Goal: Task Accomplishment & Management: Use online tool/utility

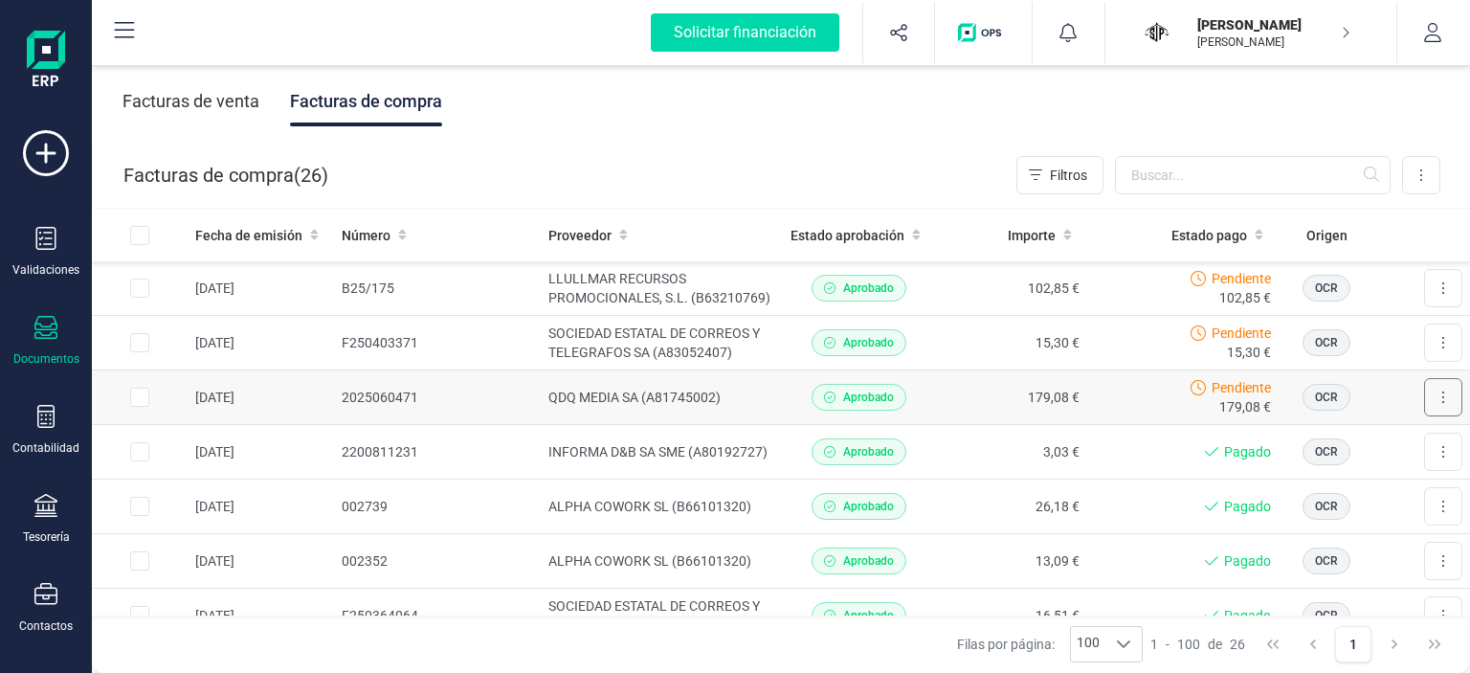
click at [1442, 401] on icon at bounding box center [1443, 396] width 2 height 11
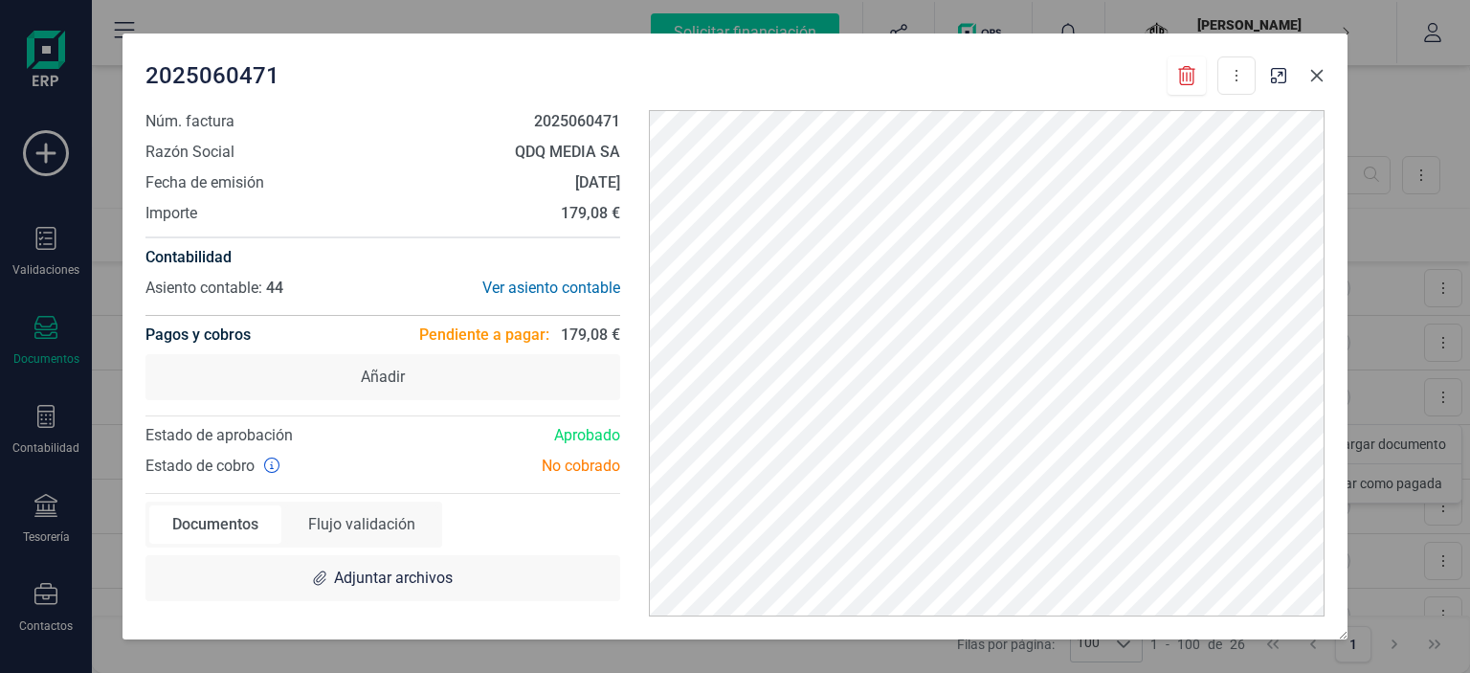
click at [1310, 79] on icon "button" at bounding box center [1316, 75] width 15 height 15
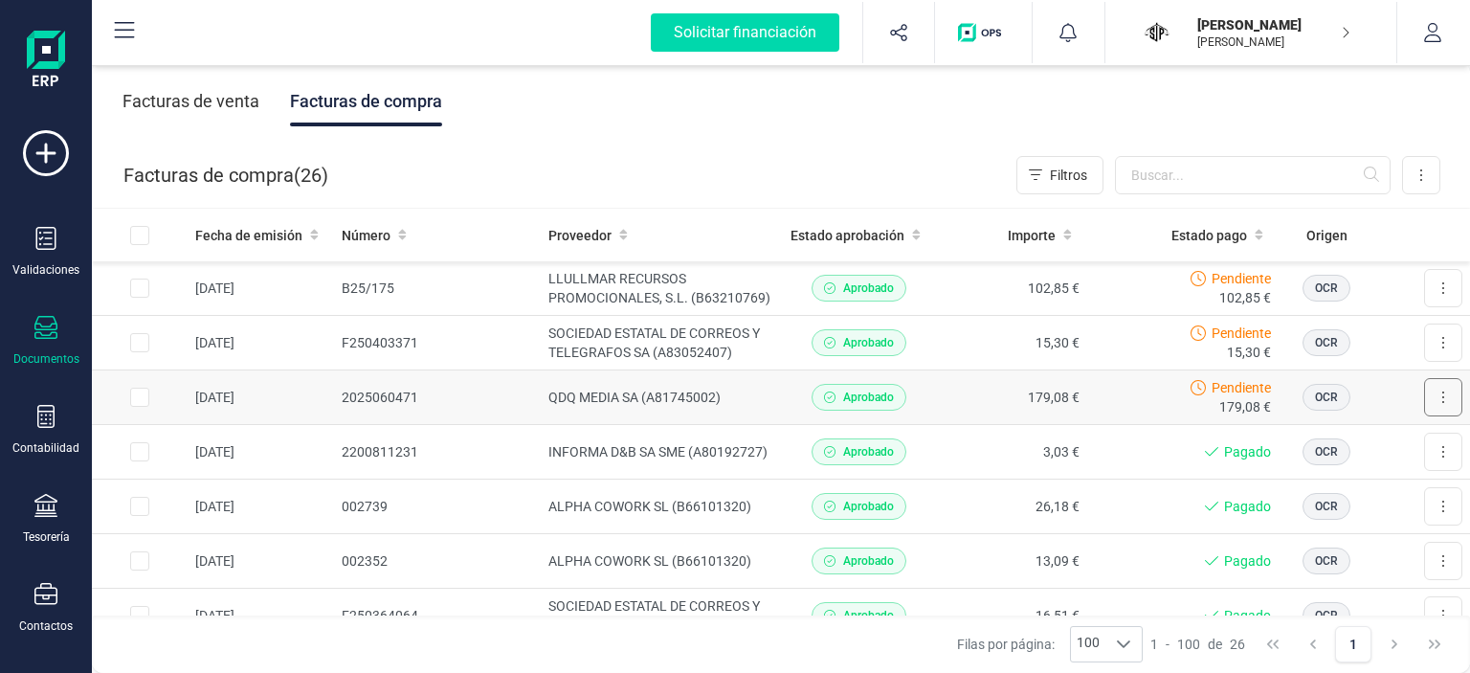
click at [1435, 397] on button at bounding box center [1443, 397] width 38 height 38
click at [1344, 477] on span "Marcar como pagada" at bounding box center [1378, 483] width 128 height 19
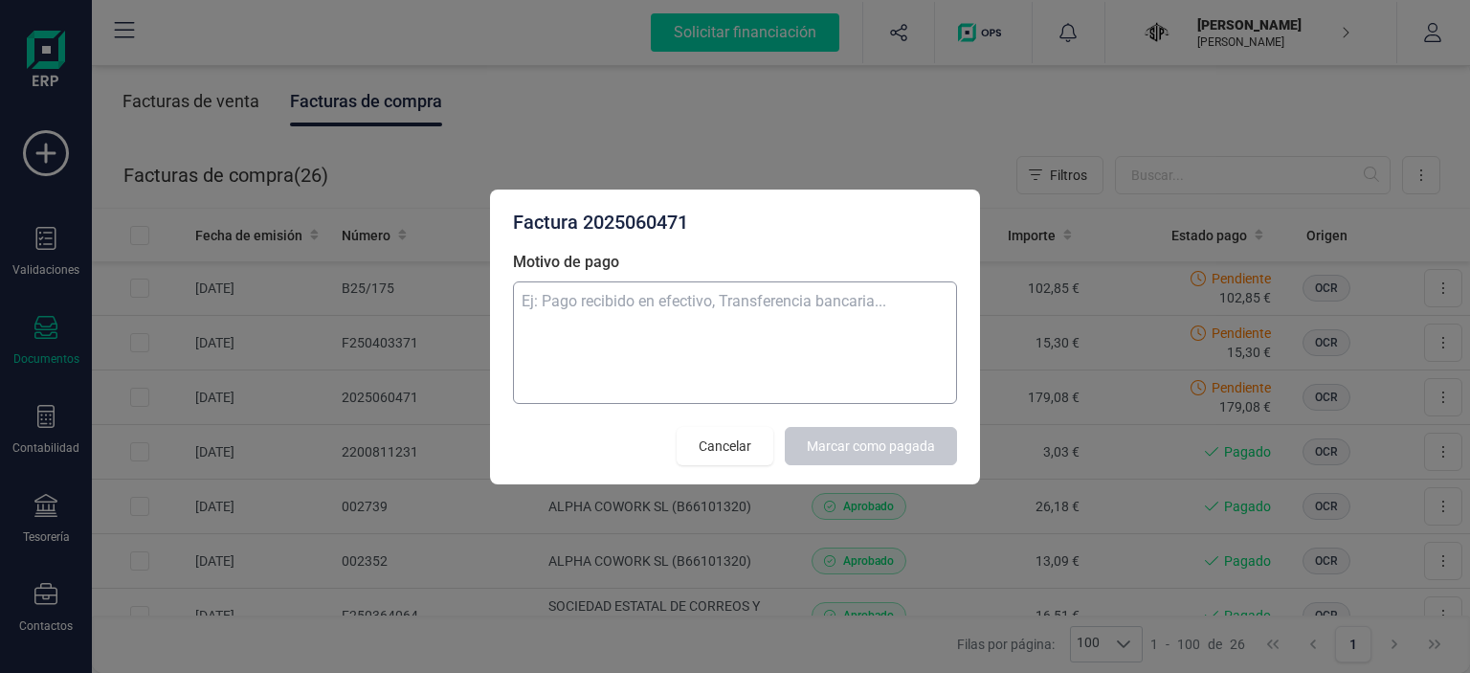
click at [795, 313] on textarea "Motivo de pago" at bounding box center [735, 342] width 444 height 122
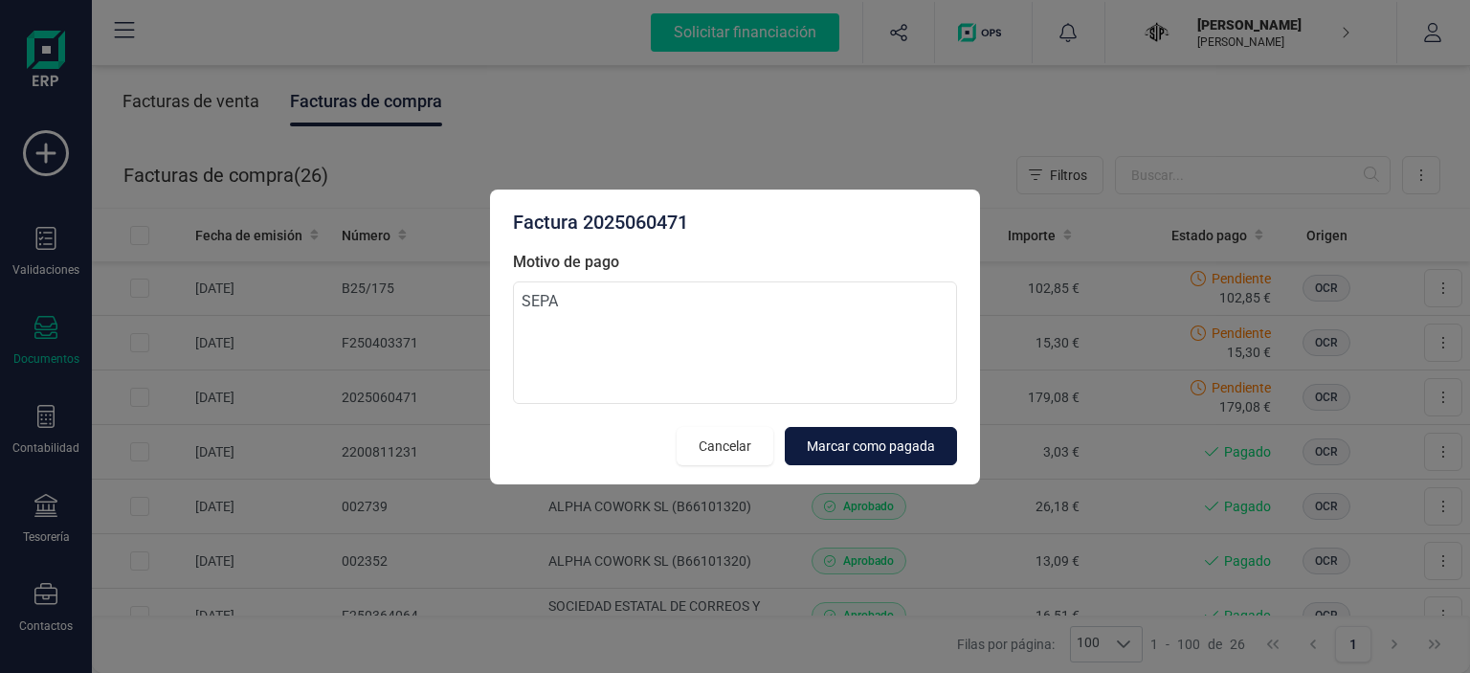
type textarea "SEPA"
click at [874, 434] on button "Marcar como pagada" at bounding box center [871, 446] width 172 height 38
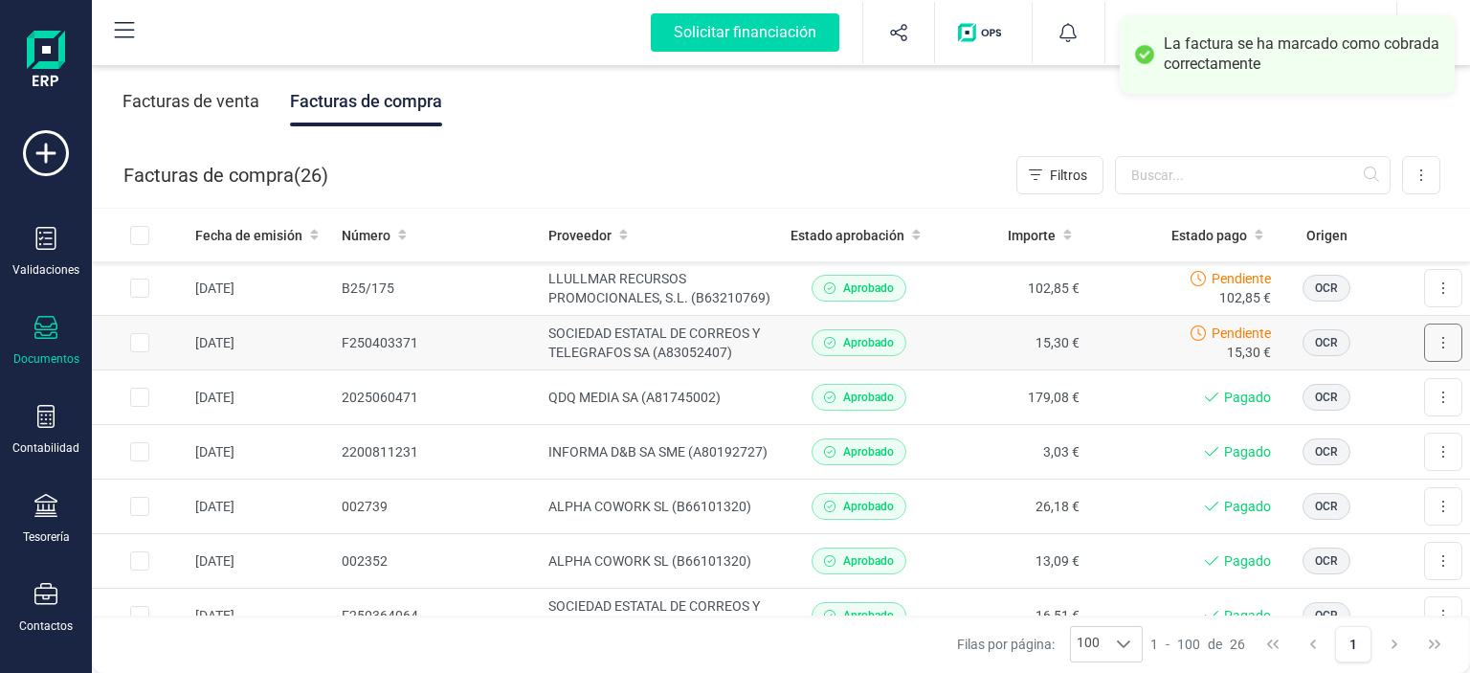
click at [1441, 347] on icon at bounding box center [1443, 342] width 4 height 15
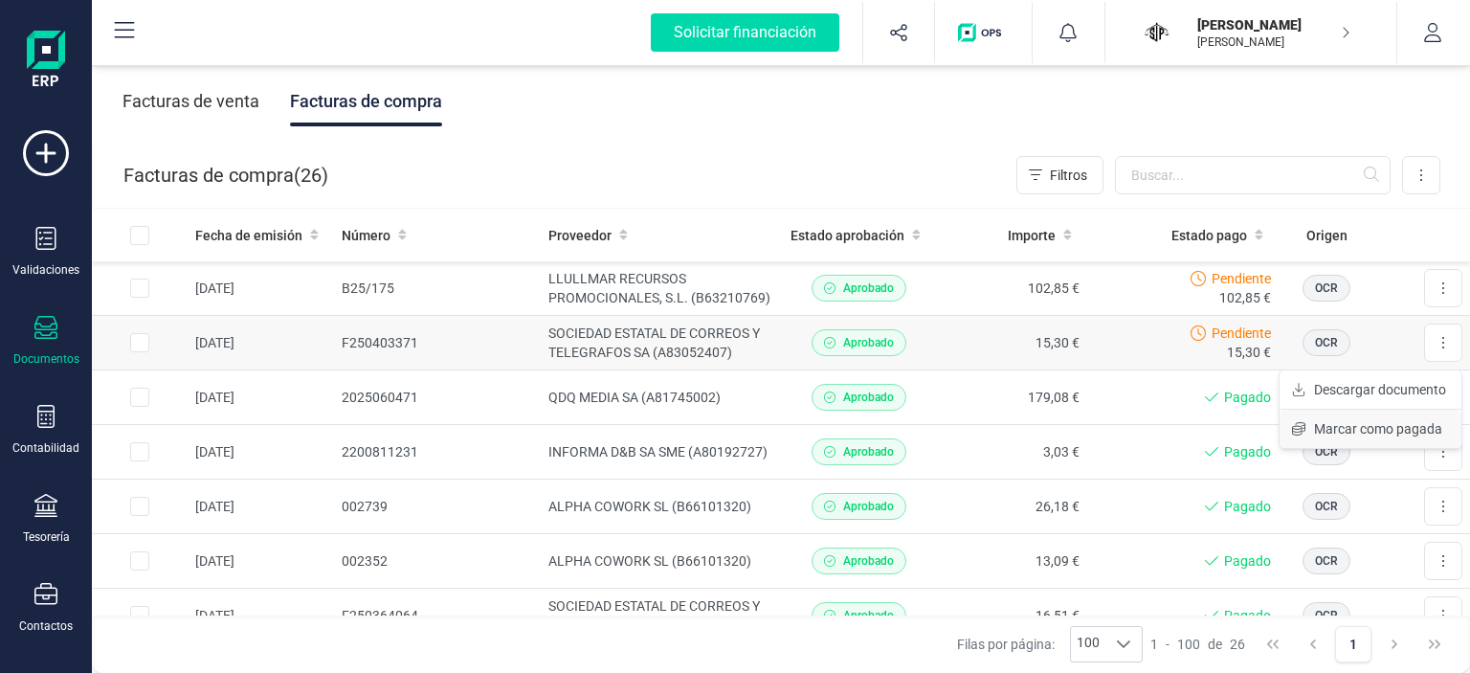
click at [1363, 422] on span "Marcar como pagada" at bounding box center [1378, 428] width 128 height 19
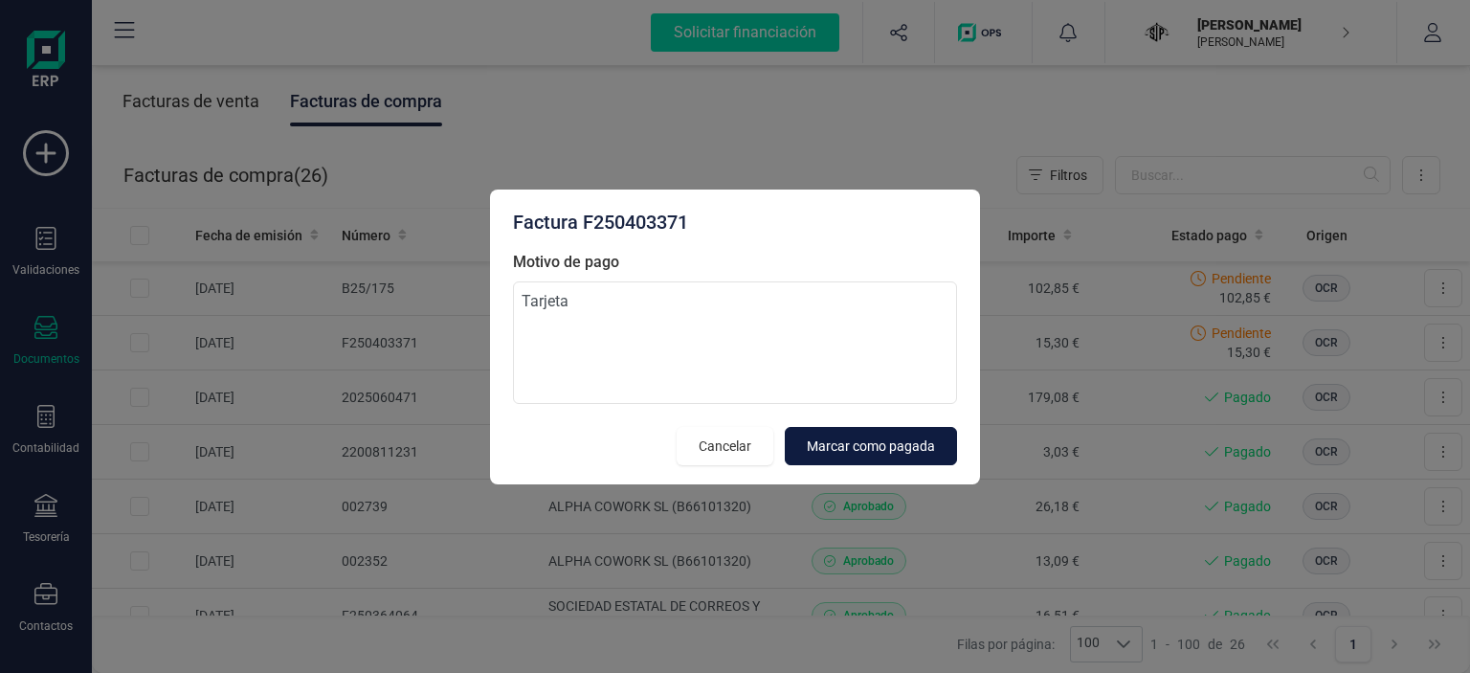
type textarea "Tarjeta"
click at [912, 433] on button "Marcar como pagada" at bounding box center [871, 446] width 172 height 38
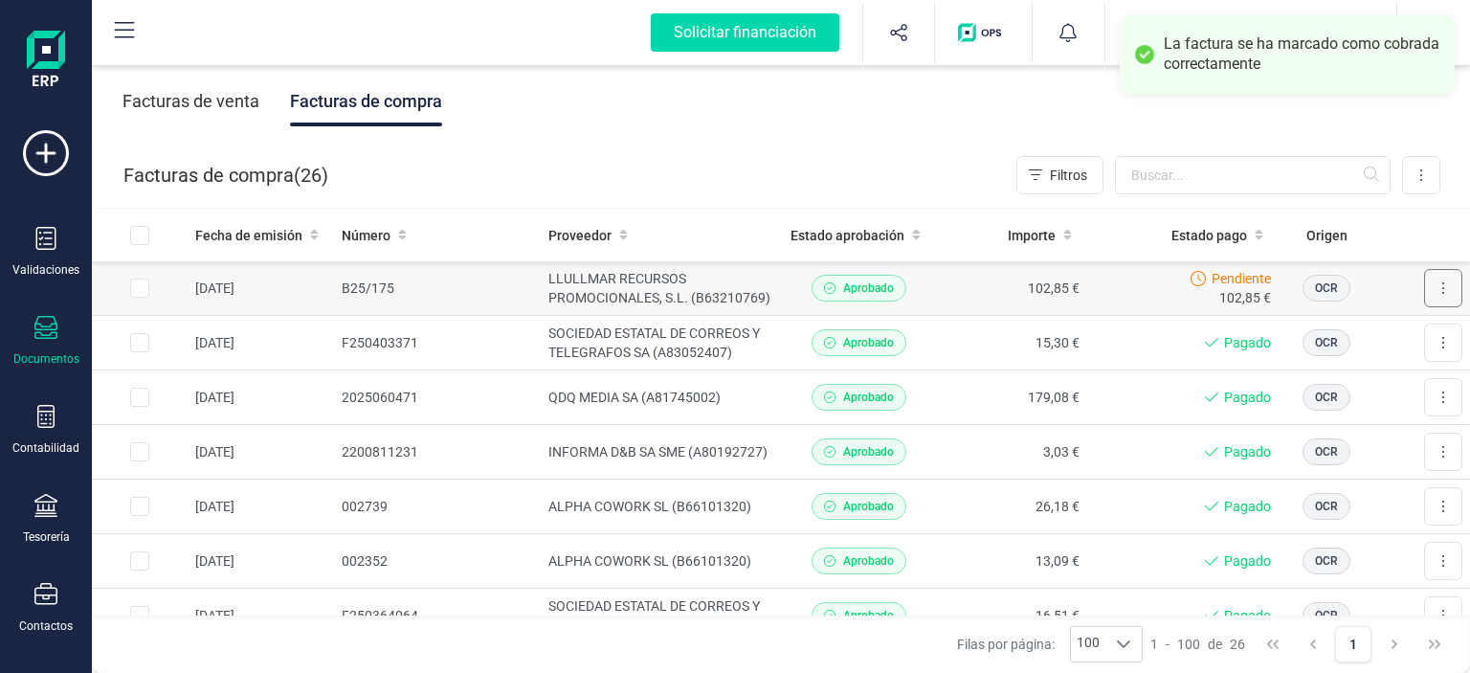
click at [1442, 288] on icon at bounding box center [1443, 287] width 2 height 11
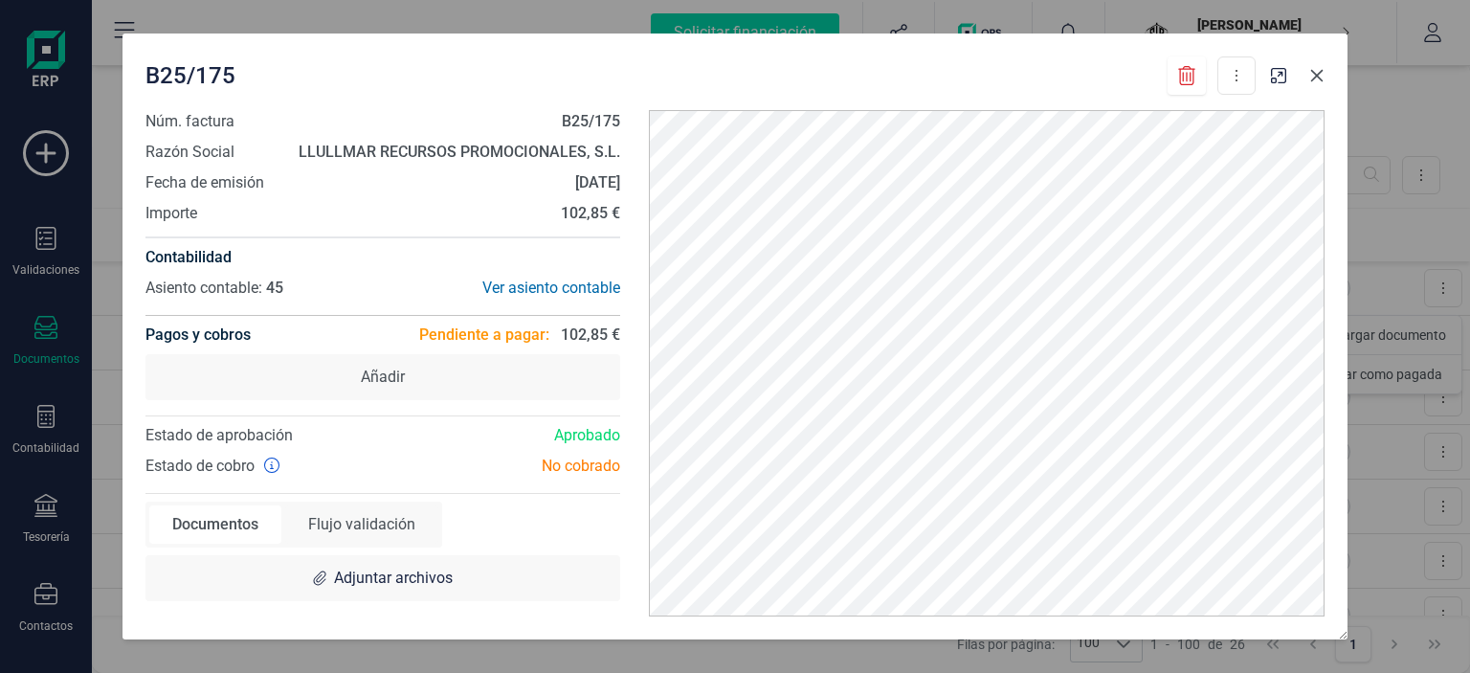
click at [1314, 83] on icon "button" at bounding box center [1316, 75] width 15 height 15
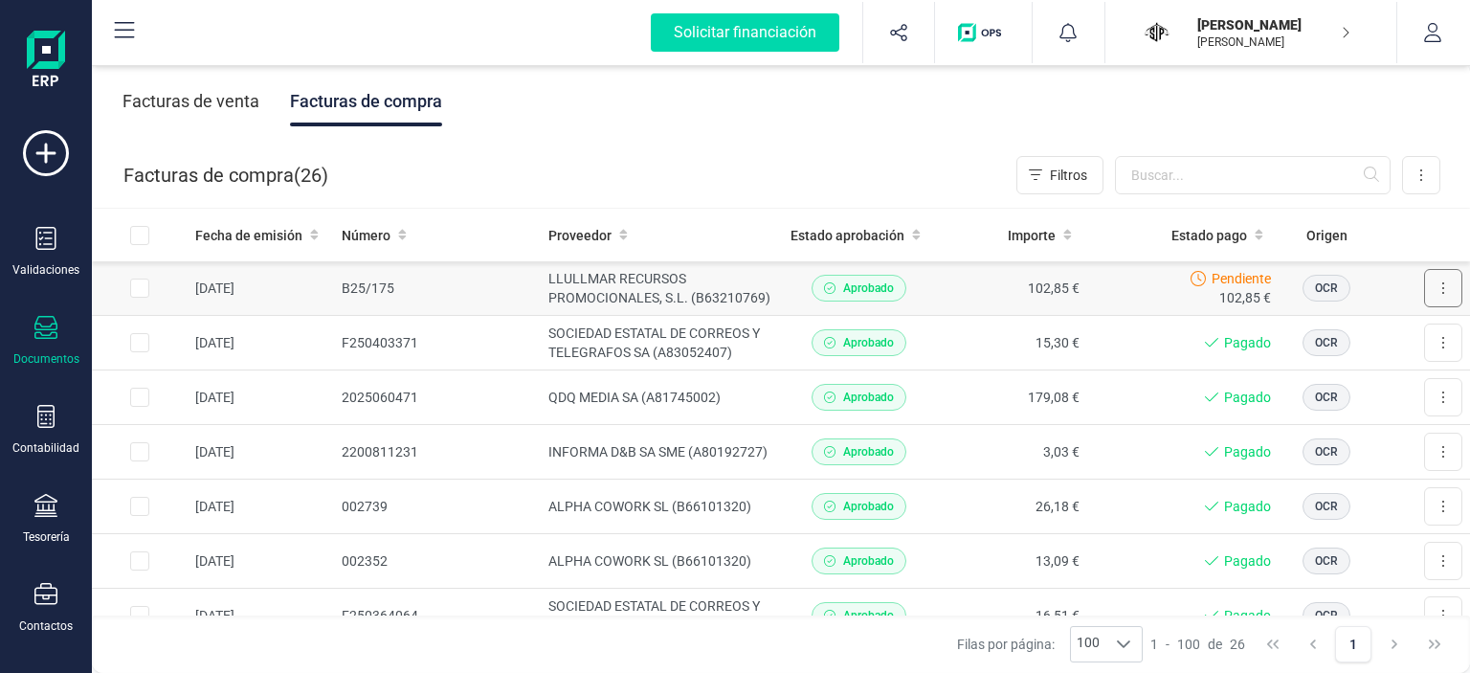
click at [1436, 276] on button at bounding box center [1443, 288] width 38 height 38
click at [1364, 380] on span "Marcar como pagada" at bounding box center [1378, 374] width 128 height 19
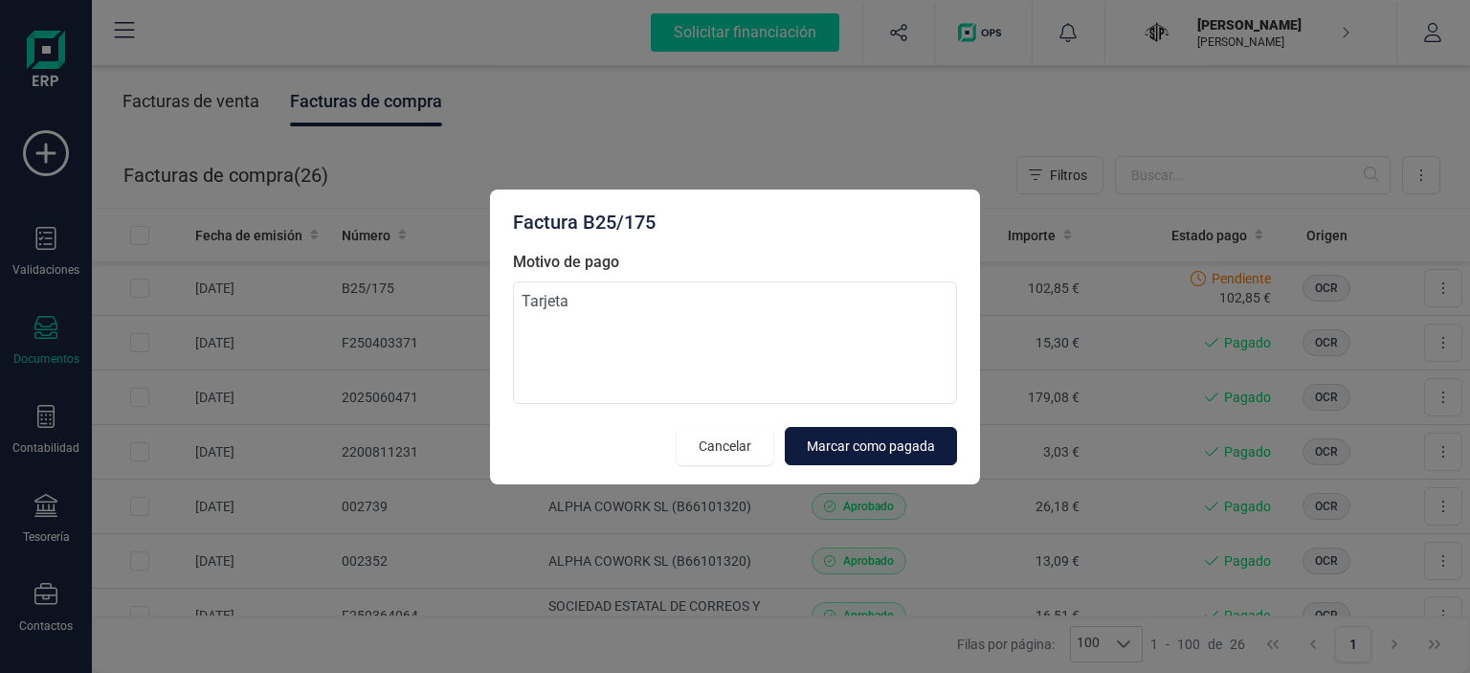
type textarea "Tarjeta"
click at [910, 452] on span "Marcar como pagada" at bounding box center [871, 445] width 128 height 19
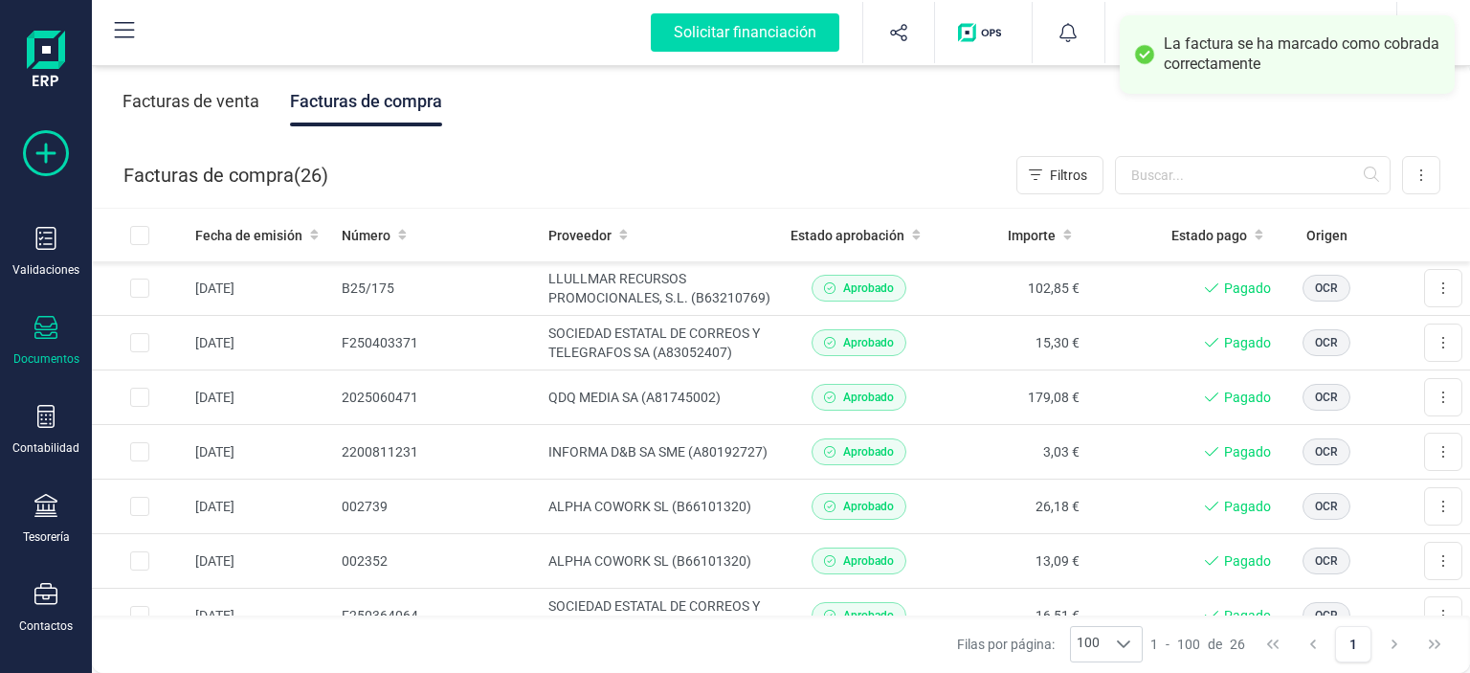
click at [52, 163] on icon at bounding box center [46, 153] width 46 height 46
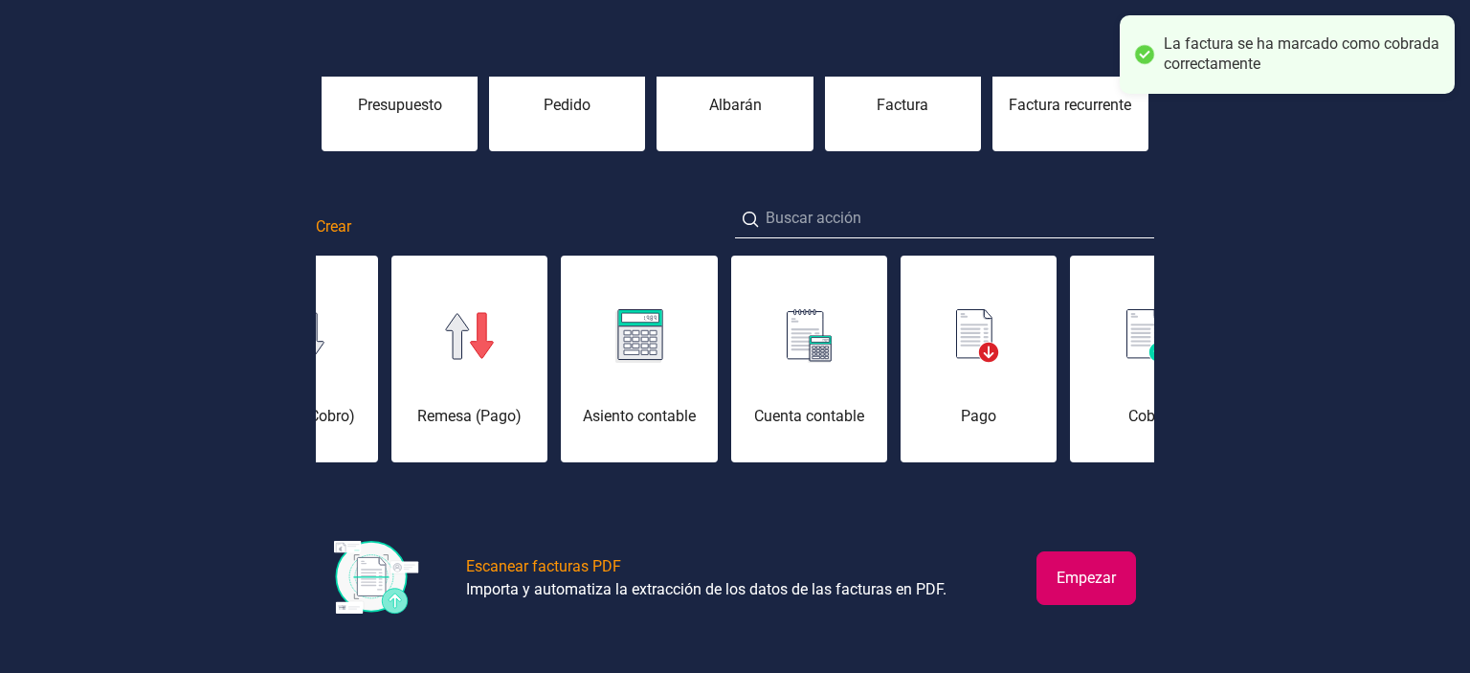
scroll to position [188, 0]
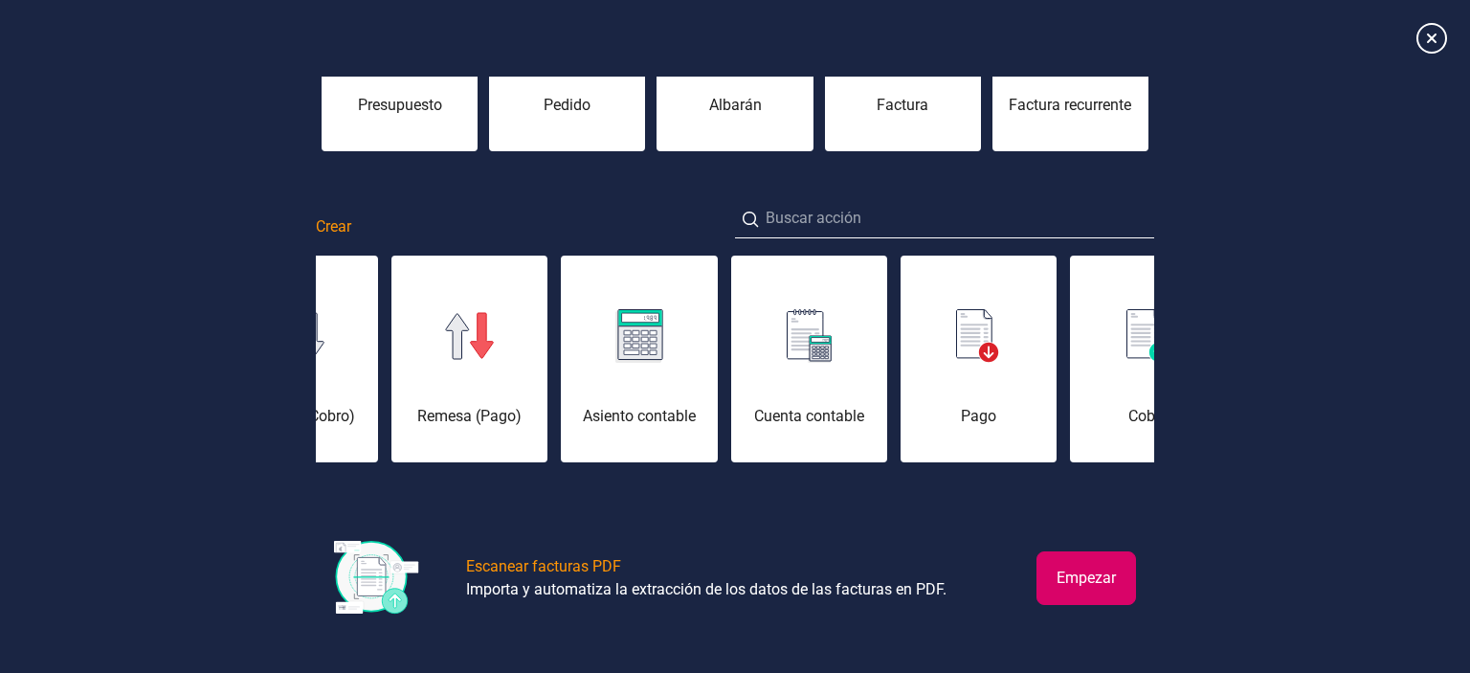
click at [1124, 575] on button "Empezar" at bounding box center [1086, 578] width 100 height 54
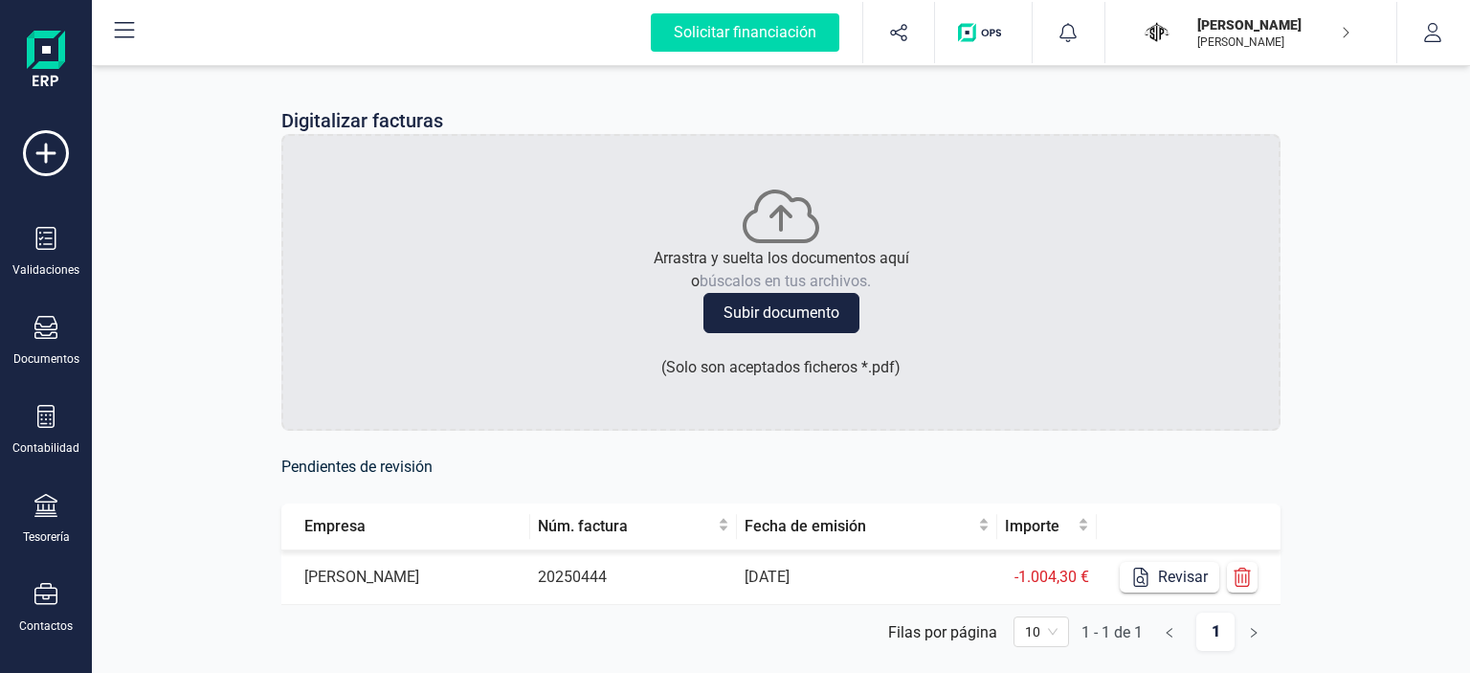
scroll to position [54, 0]
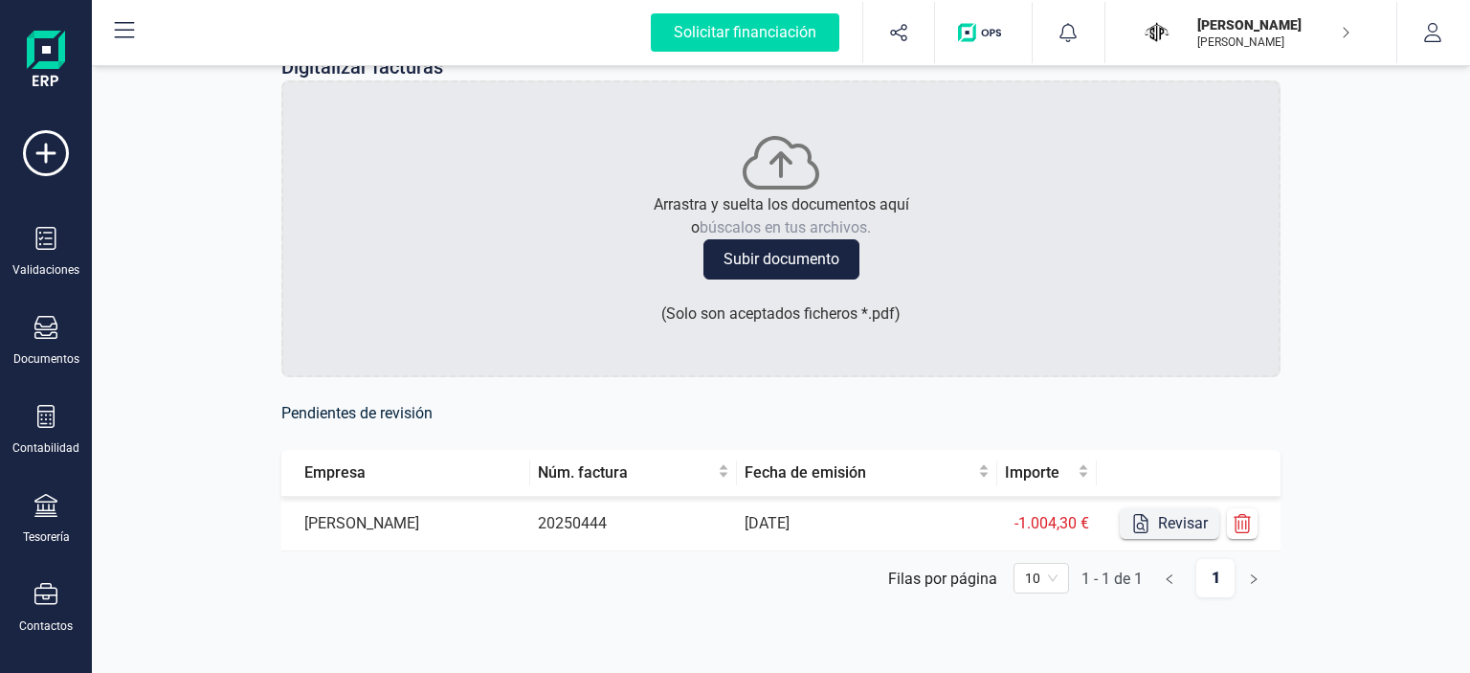
click at [1167, 525] on button "Revisar" at bounding box center [1170, 523] width 100 height 31
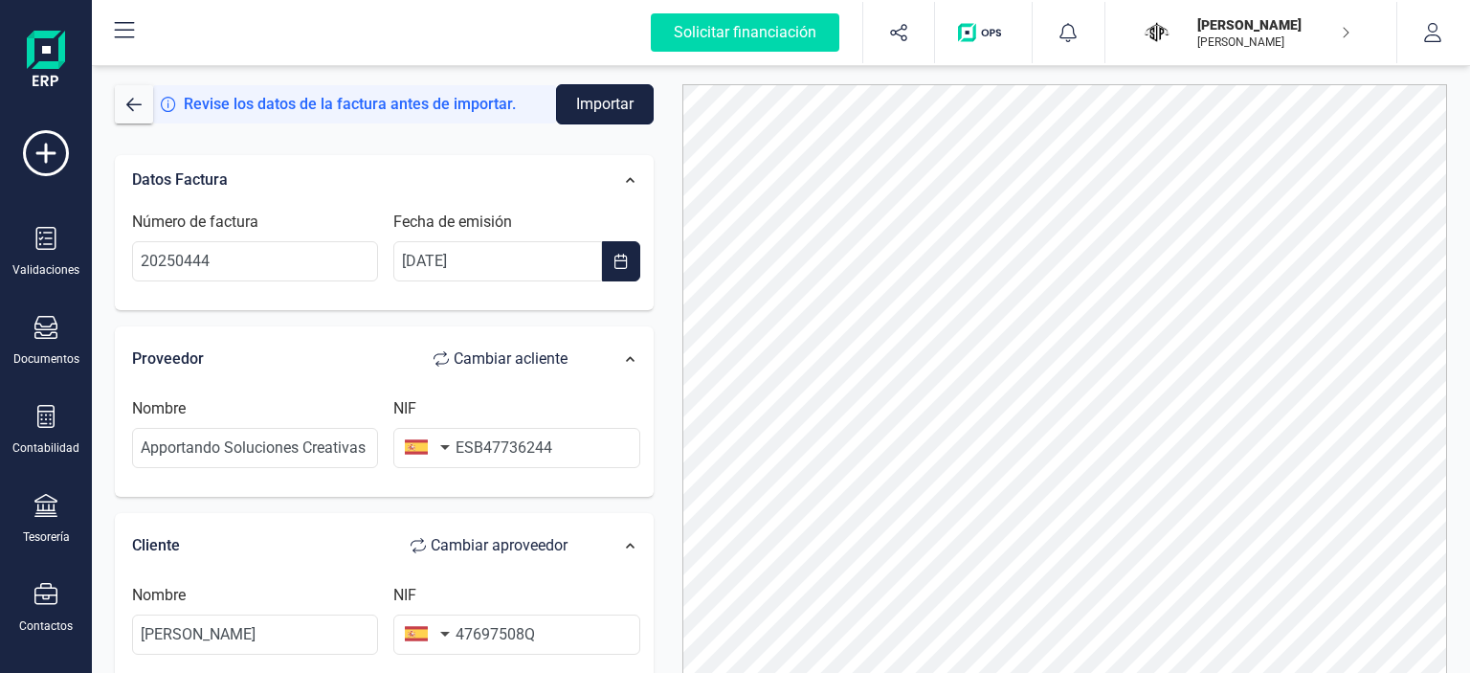
click at [609, 110] on button "Importar" at bounding box center [605, 104] width 98 height 40
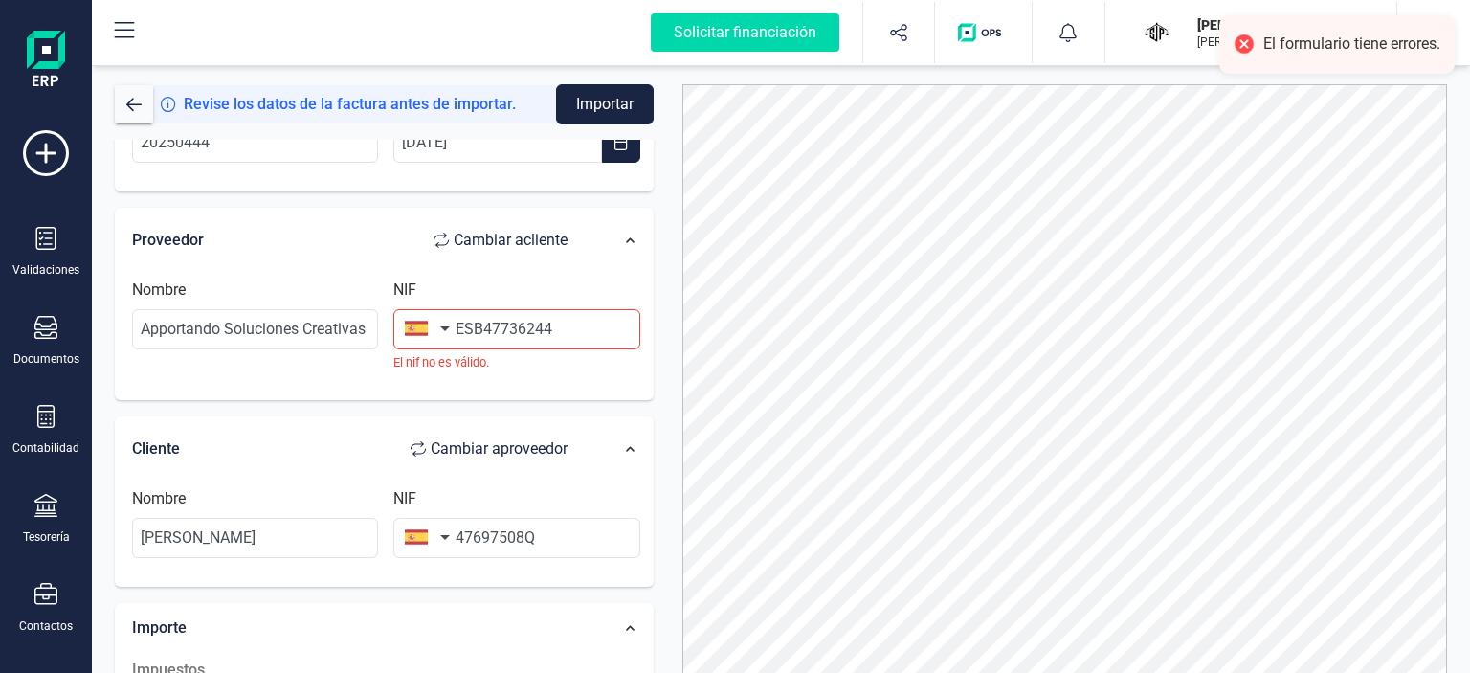
scroll to position [105, 0]
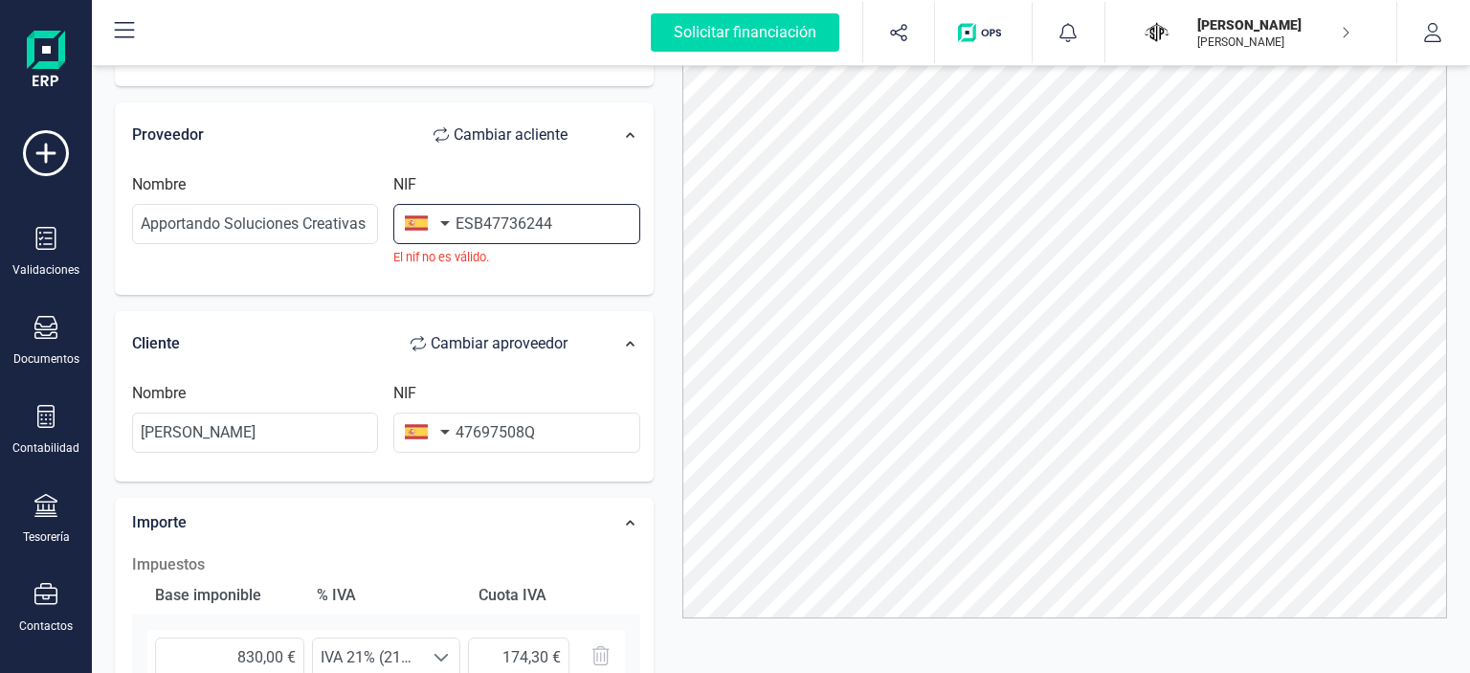
drag, startPoint x: 565, startPoint y: 233, endPoint x: 436, endPoint y: 228, distance: 129.3
click at [436, 228] on div "NIF ESB47736244 El nif no [PERSON_NAME]." at bounding box center [516, 219] width 261 height 93
paste input "Ifyou have any questions I remain at your disposal Best regards"
type input "Ifyou have any questions I remain at your disposal Best regards"
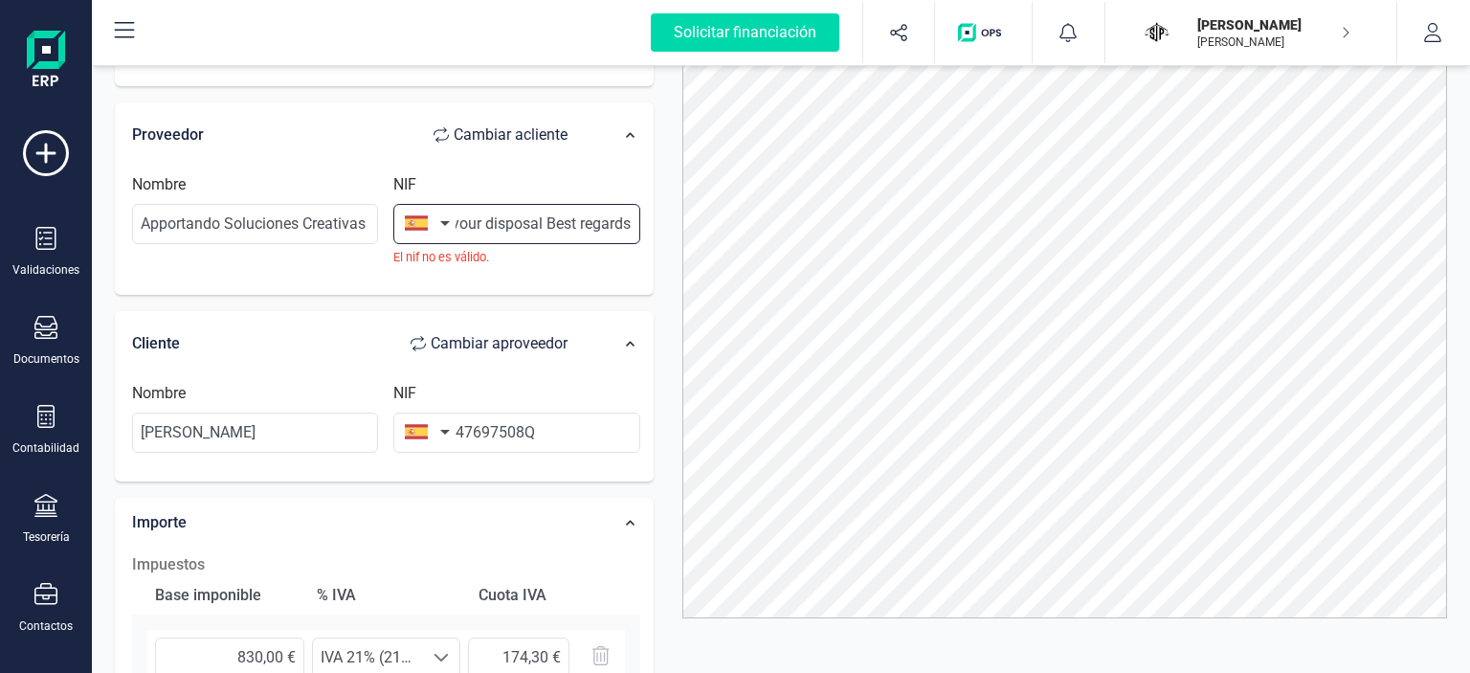
click at [530, 219] on input "Ifyou have any questions I remain at your disposal Best regards" at bounding box center [516, 224] width 246 height 40
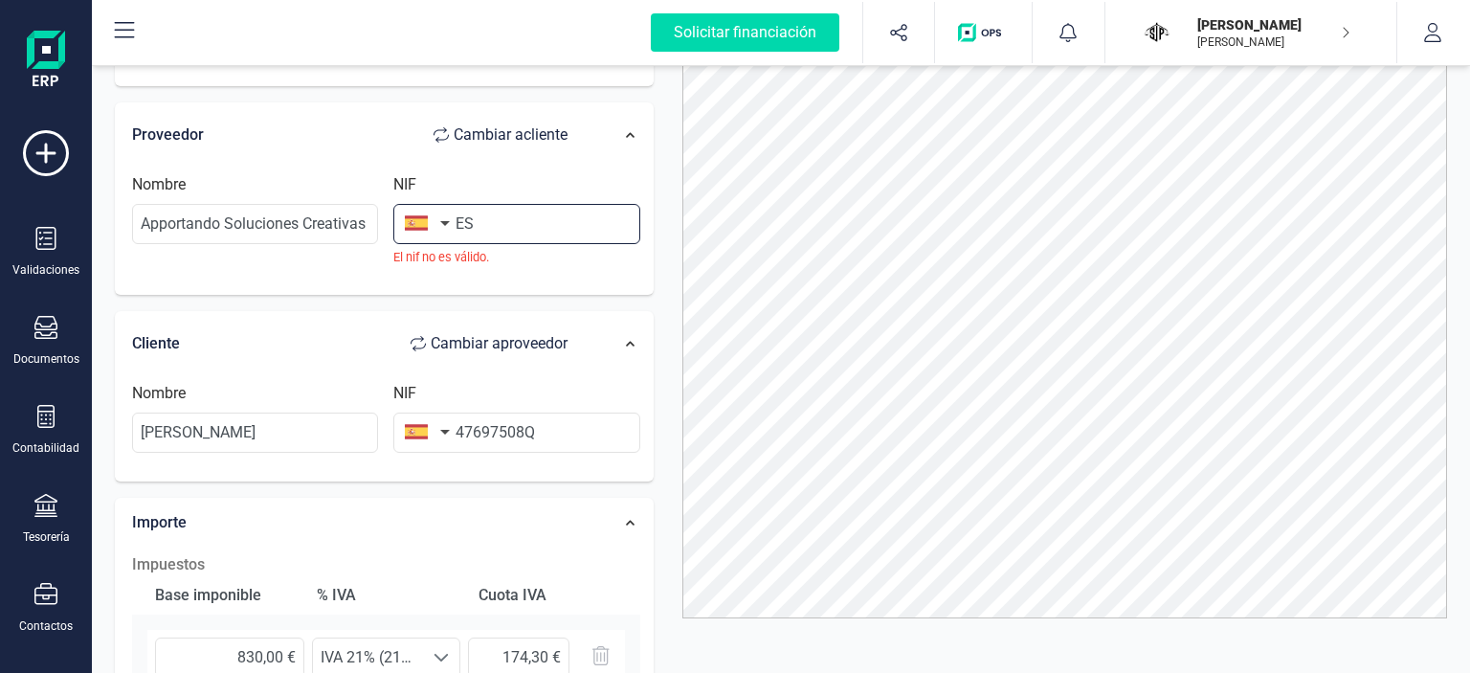
type input "E"
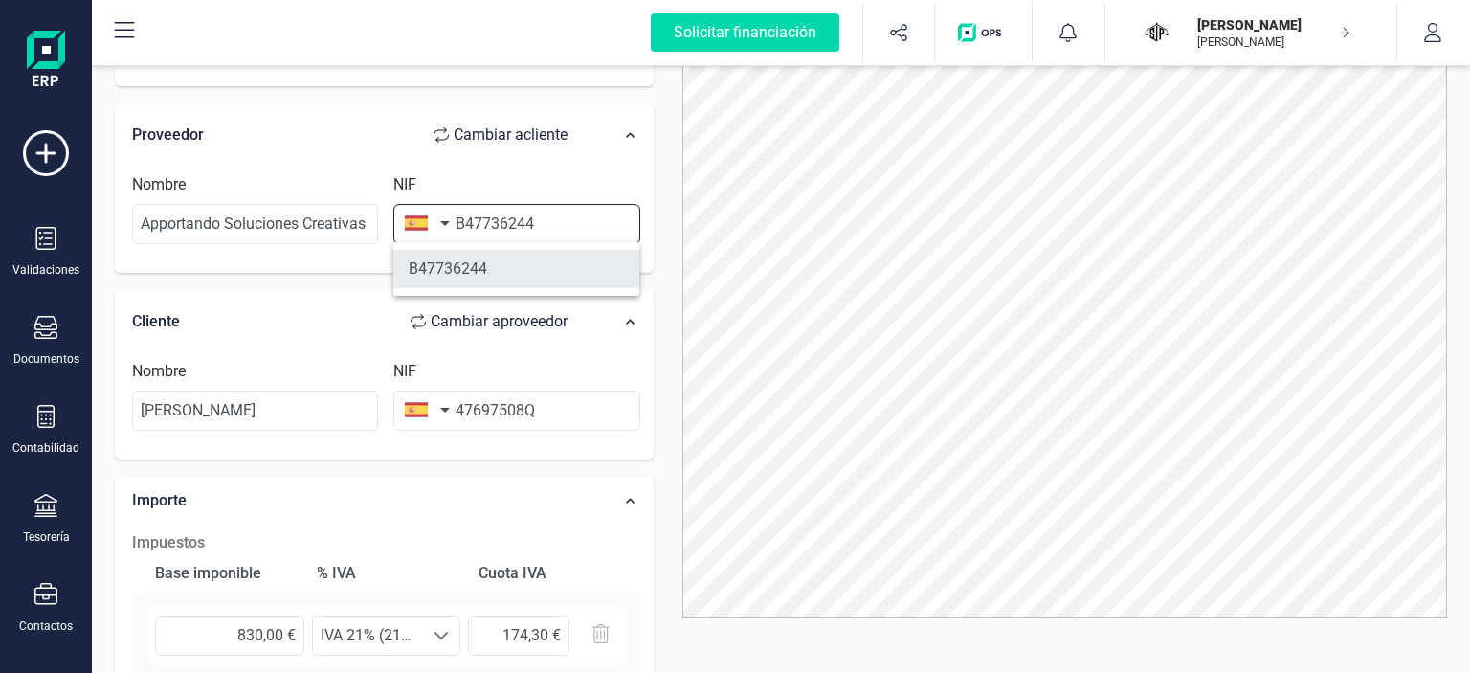
type input "B47736244"
click at [500, 277] on li "B47736244" at bounding box center [516, 269] width 246 height 38
type input "APPORTANDO SOLUCIONES CREATIVAS SL"
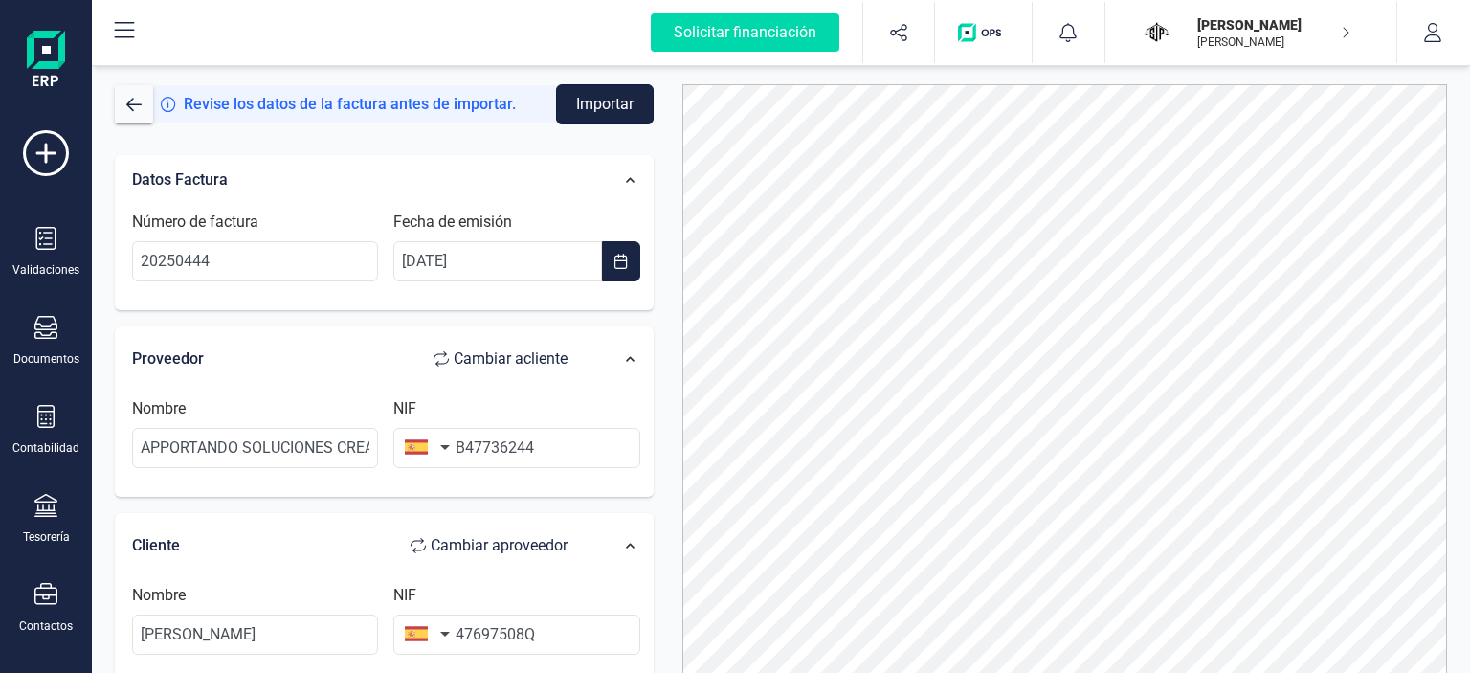
click at [603, 99] on button "Importar" at bounding box center [605, 104] width 98 height 40
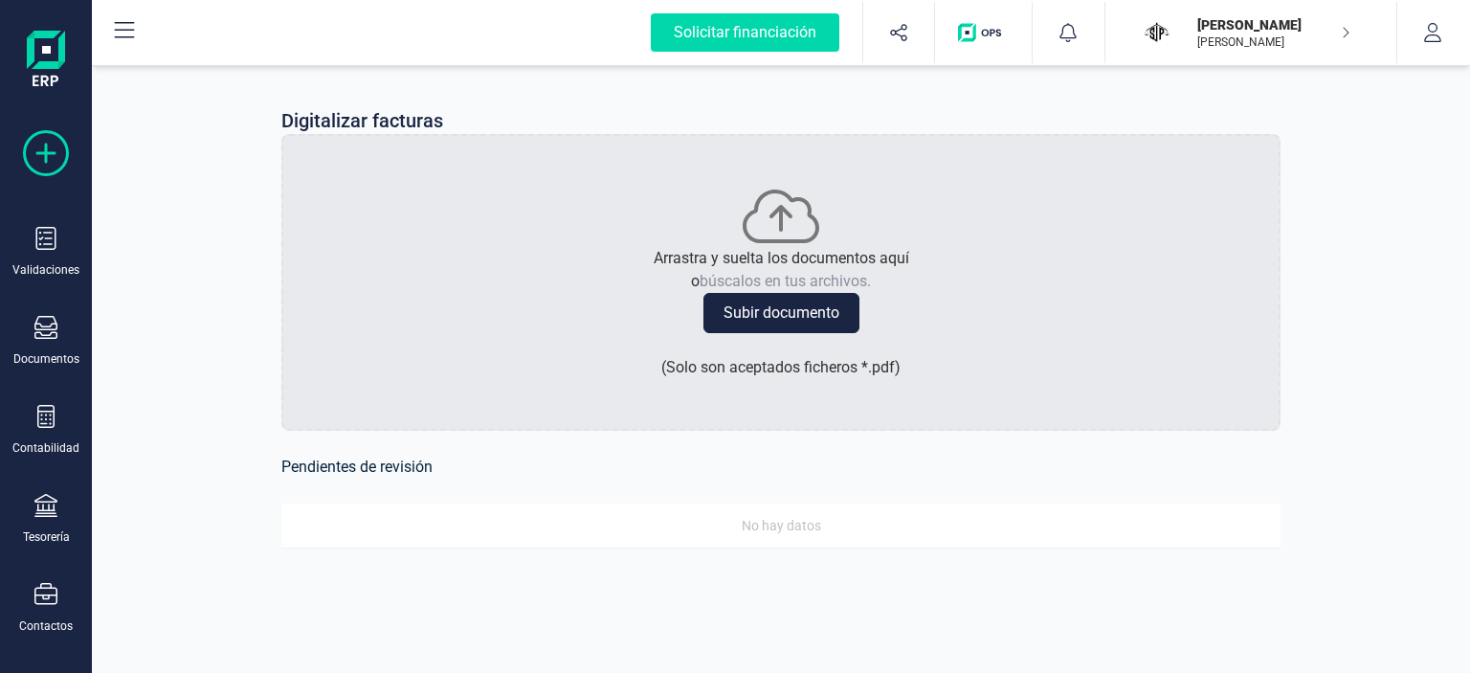
click at [57, 171] on icon at bounding box center [46, 153] width 46 height 46
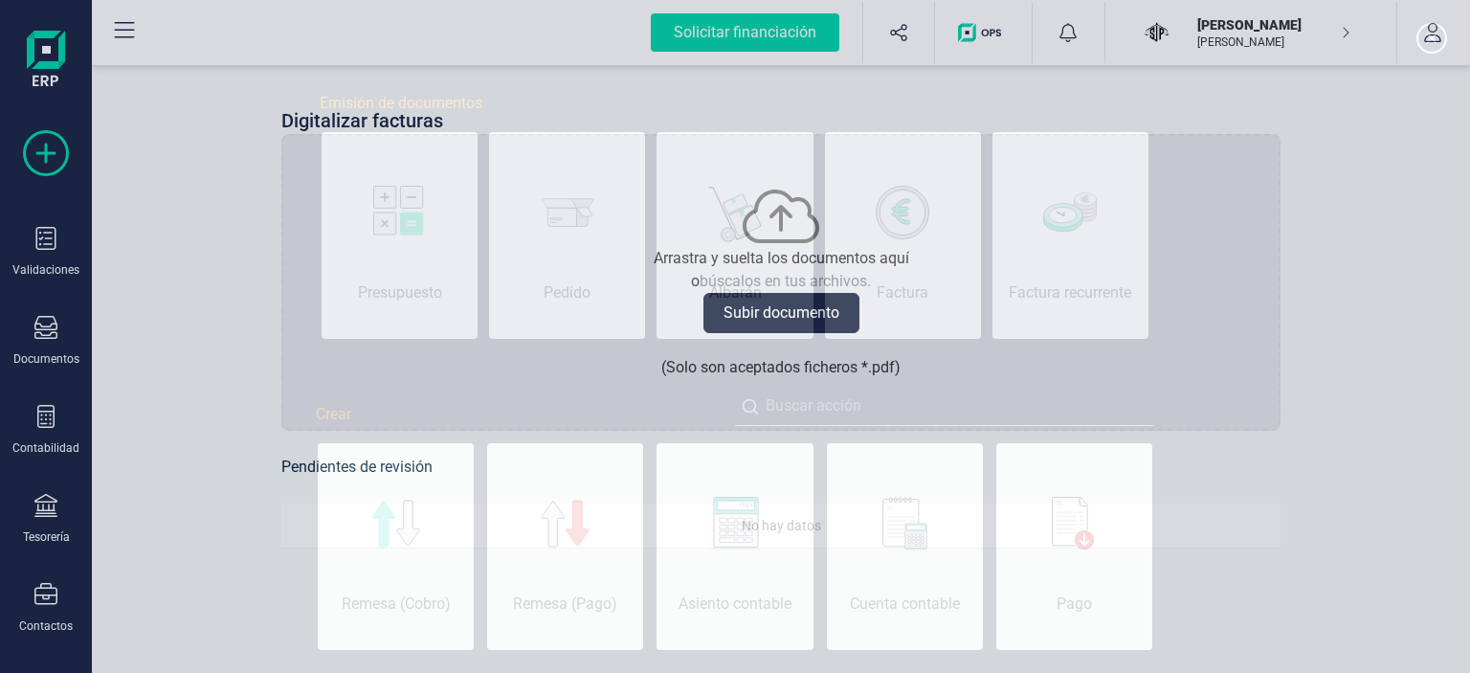
scroll to position [0, 96]
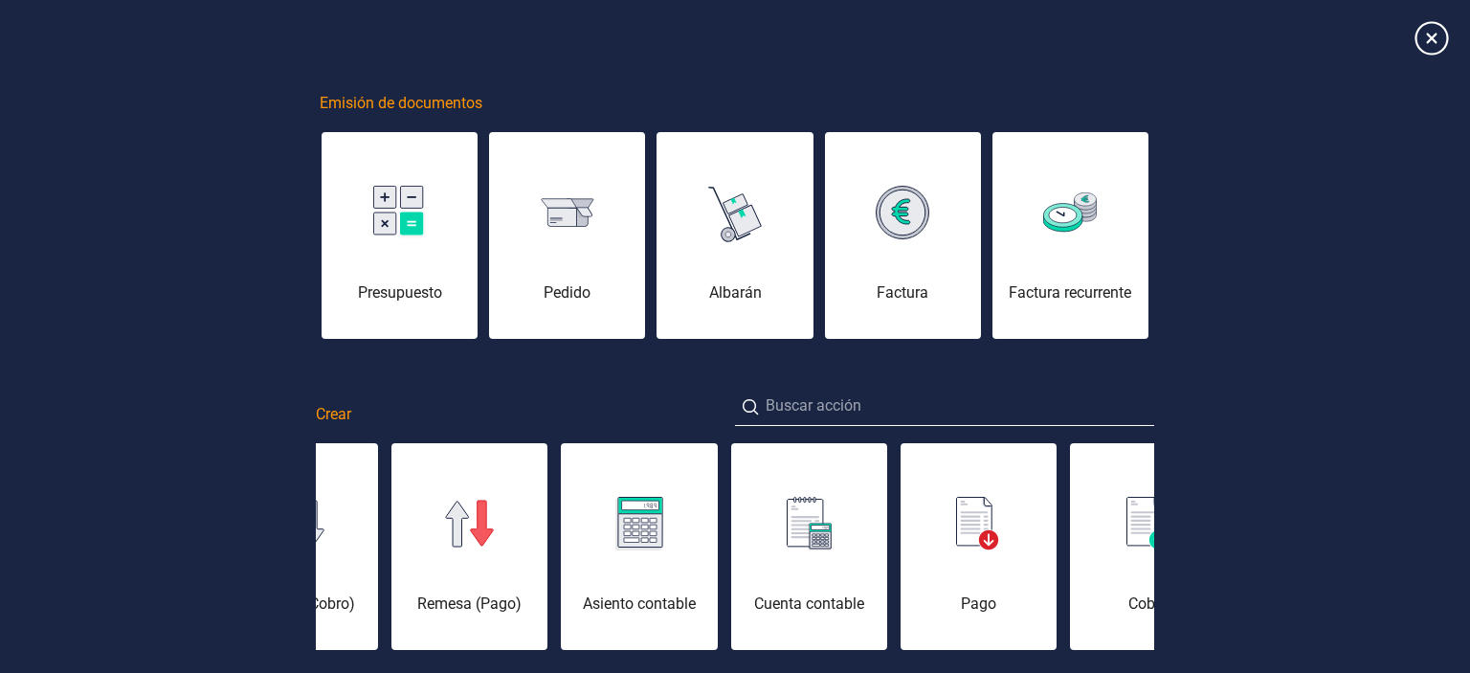
click at [1426, 30] on icon at bounding box center [1430, 37] width 33 height 33
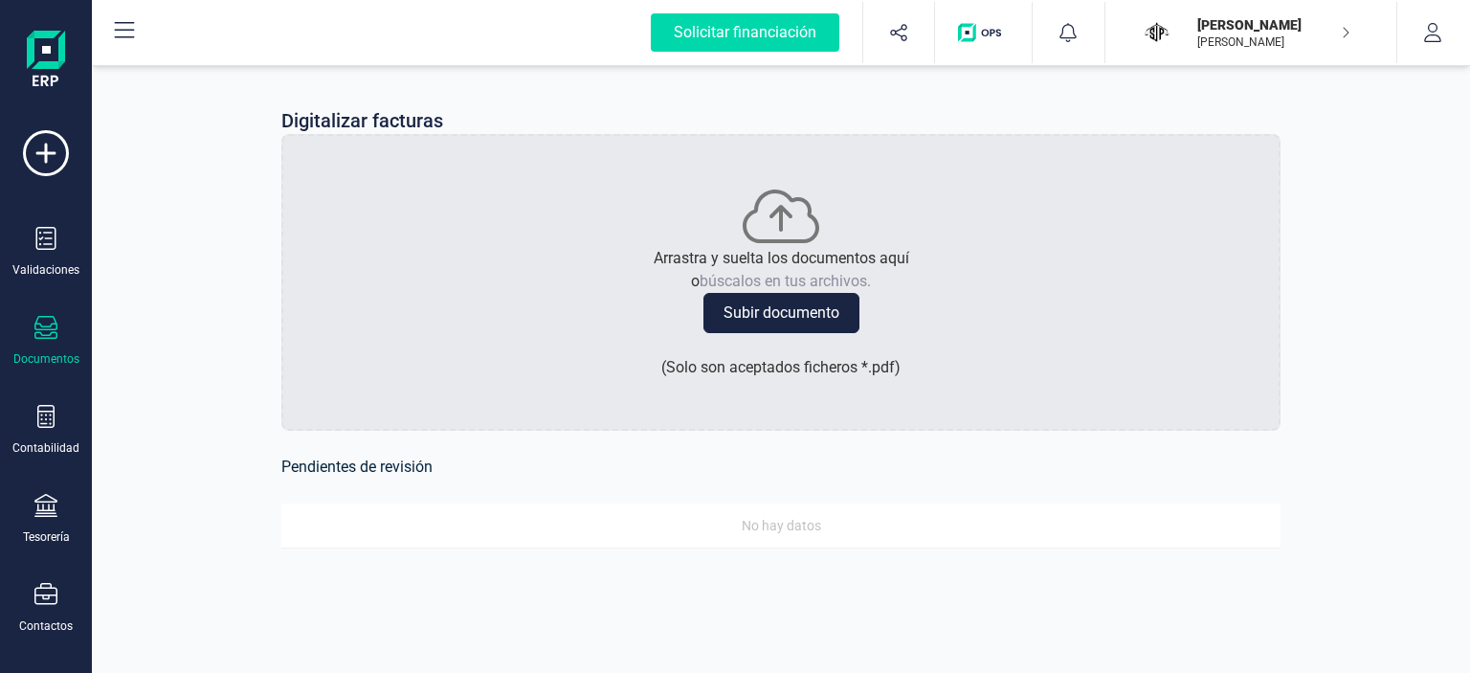
click at [55, 358] on div "Documentos" at bounding box center [46, 358] width 66 height 15
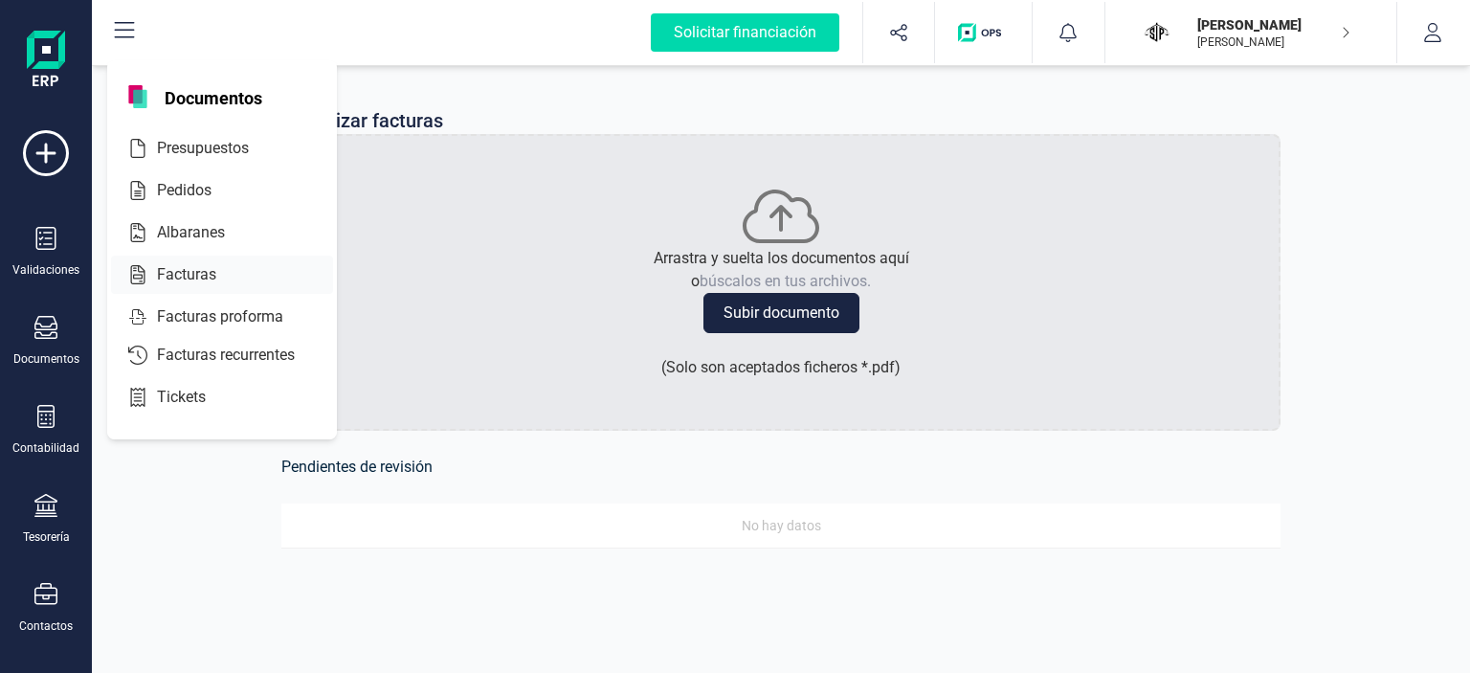
click at [203, 264] on span "Facturas" at bounding box center [199, 274] width 101 height 23
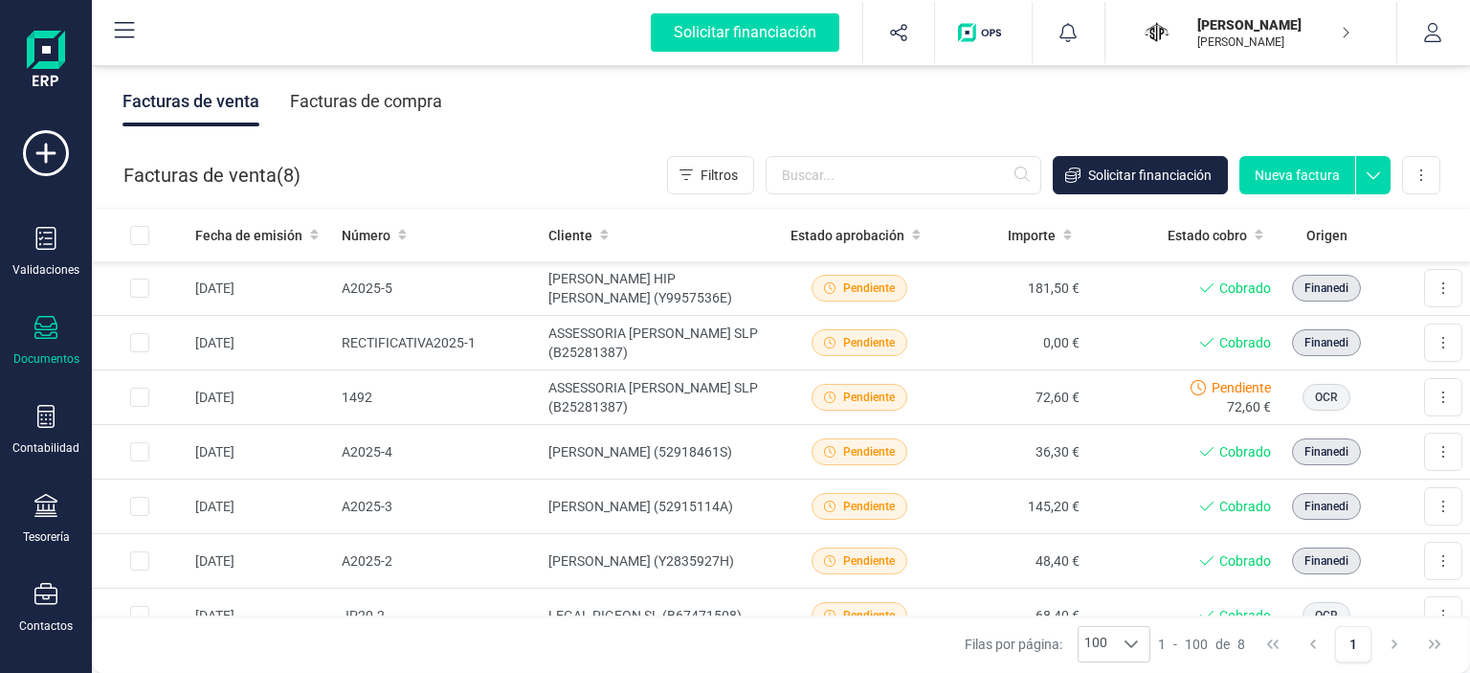
click at [405, 102] on div "Facturas de compra" at bounding box center [366, 102] width 152 height 50
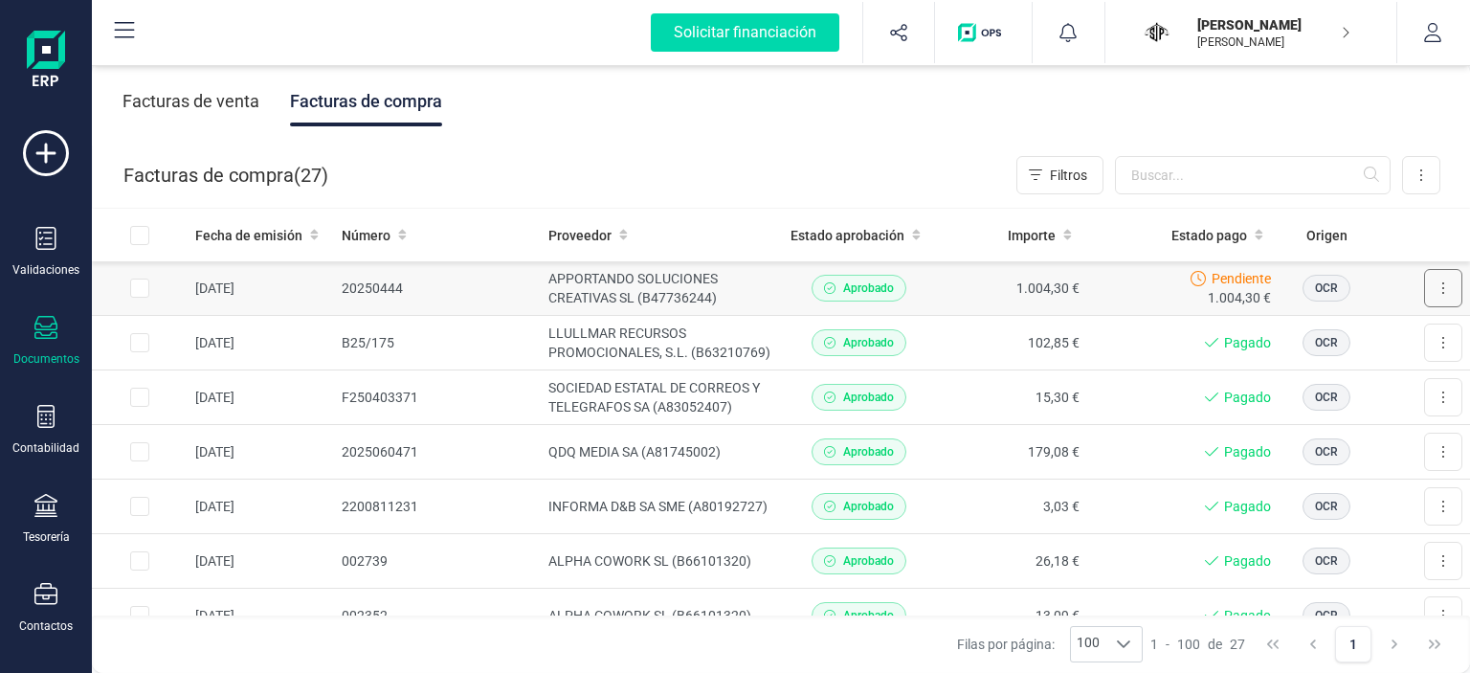
click at [1430, 289] on button at bounding box center [1443, 288] width 38 height 38
click at [899, 140] on div "Facturas de venta Facturas de compra" at bounding box center [781, 101] width 1378 height 80
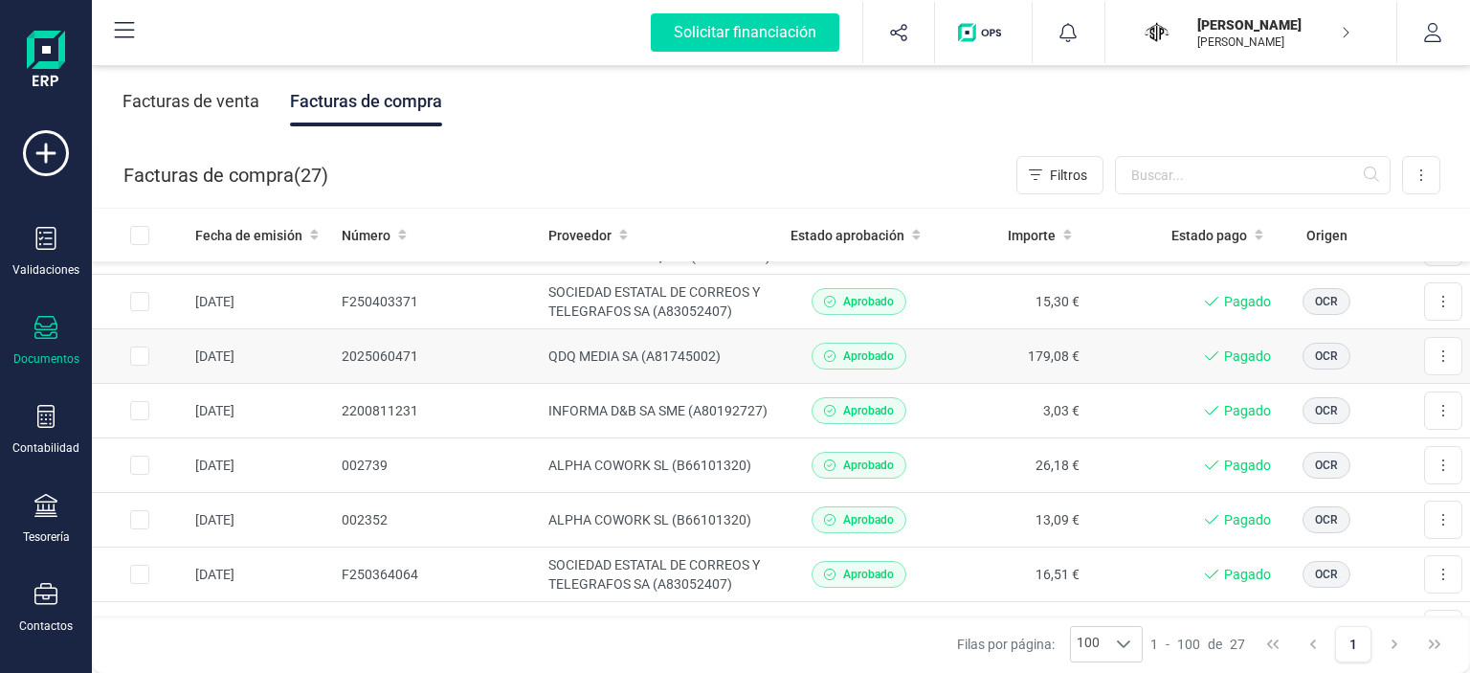
scroll to position [88, 0]
